Goal: Task Accomplishment & Management: Use online tool/utility

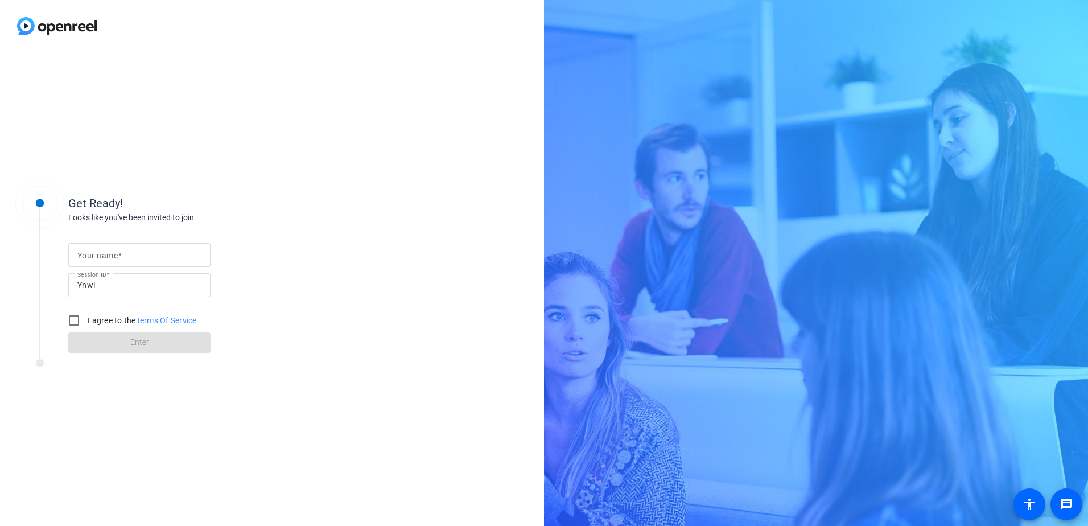
click at [101, 257] on mat-label "Your name" at bounding box center [97, 255] width 40 height 9
click at [101, 257] on input "Your name" at bounding box center [139, 255] width 124 height 14
type input "[PERSON_NAME]"
click at [68, 325] on input "I agree to the Terms Of Service" at bounding box center [74, 320] width 23 height 23
checkbox input "true"
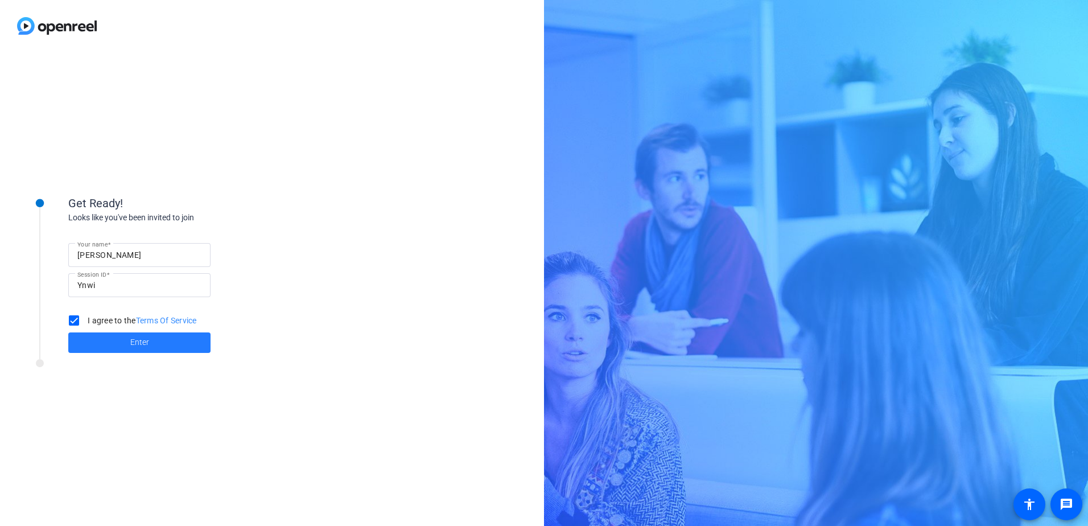
click at [132, 343] on span "Enter" at bounding box center [139, 342] width 19 height 12
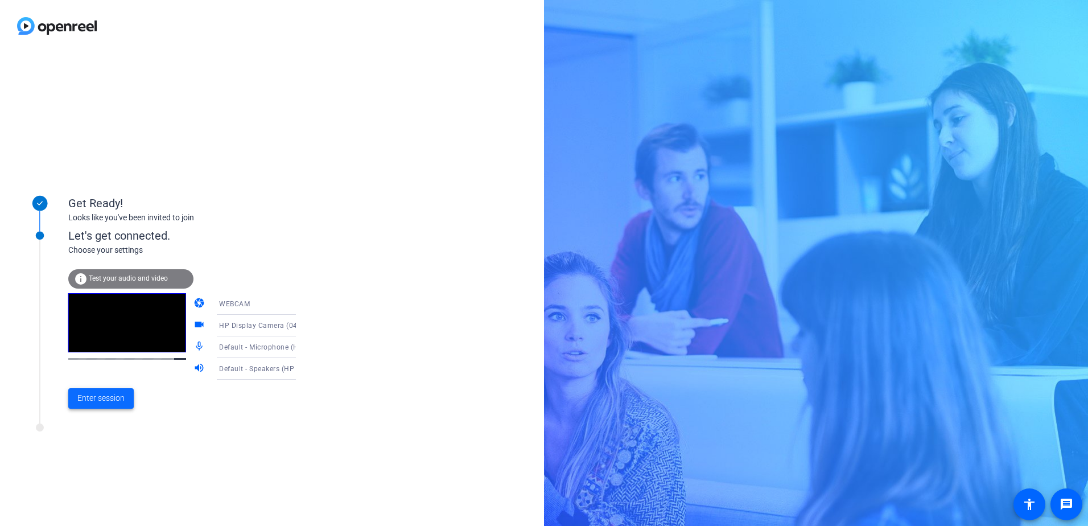
click at [112, 396] on span "Enter session" at bounding box center [100, 398] width 47 height 12
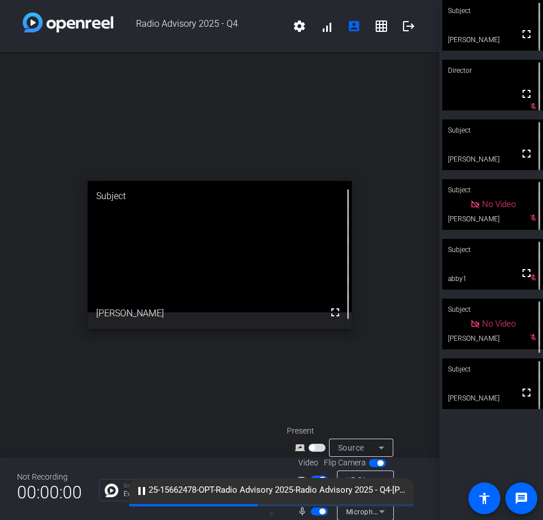
scroll to position [45, 0]
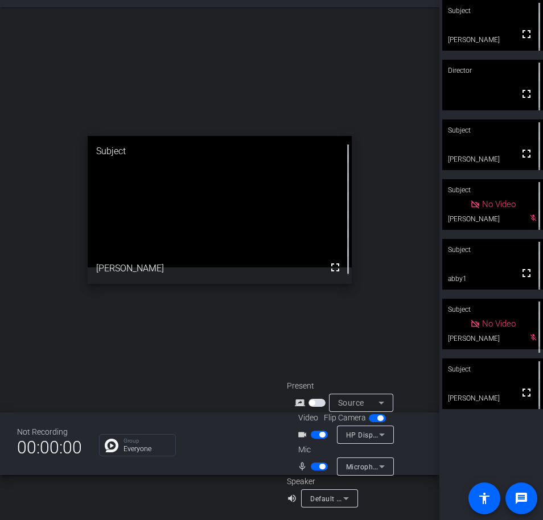
click at [313, 465] on span "button" at bounding box center [319, 467] width 17 height 8
click at [319, 465] on span "button" at bounding box center [319, 467] width 17 height 8
click at [317, 467] on span "button" at bounding box center [319, 467] width 17 height 8
click at [321, 468] on span "button" at bounding box center [319, 467] width 17 height 8
click at [318, 465] on button "button" at bounding box center [319, 467] width 17 height 8
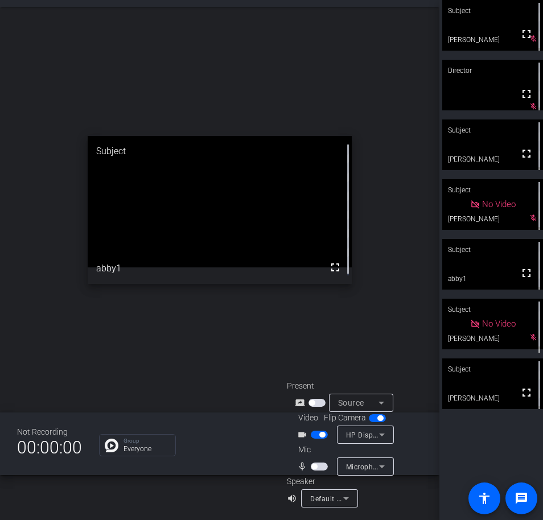
click at [317, 467] on span "button" at bounding box center [319, 467] width 17 height 8
